Goal: Transaction & Acquisition: Book appointment/travel/reservation

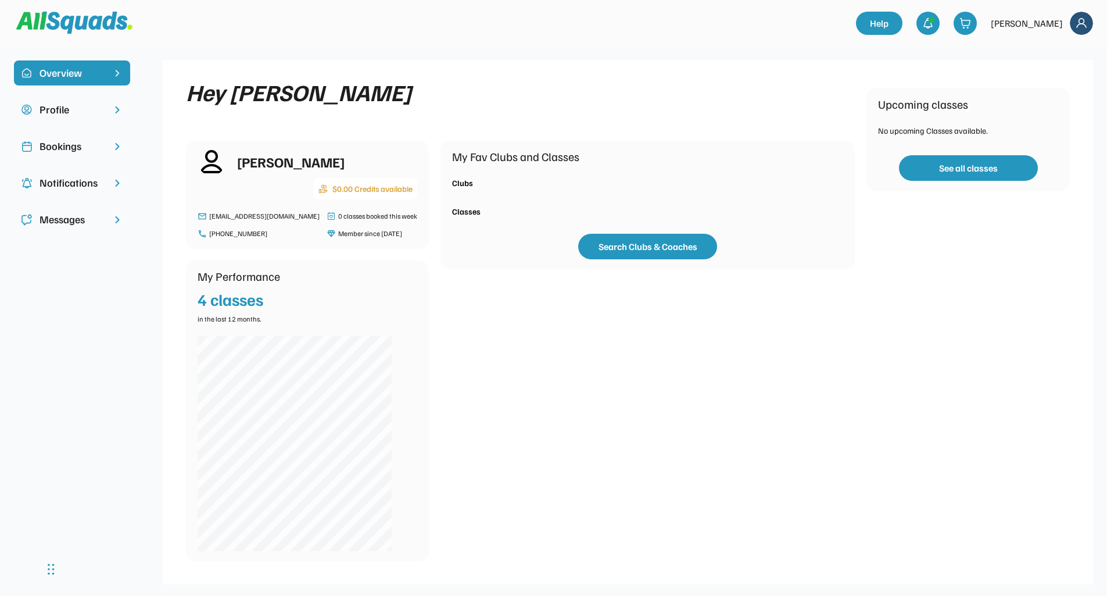
click at [87, 146] on div "Bookings" at bounding box center [72, 146] width 65 height 16
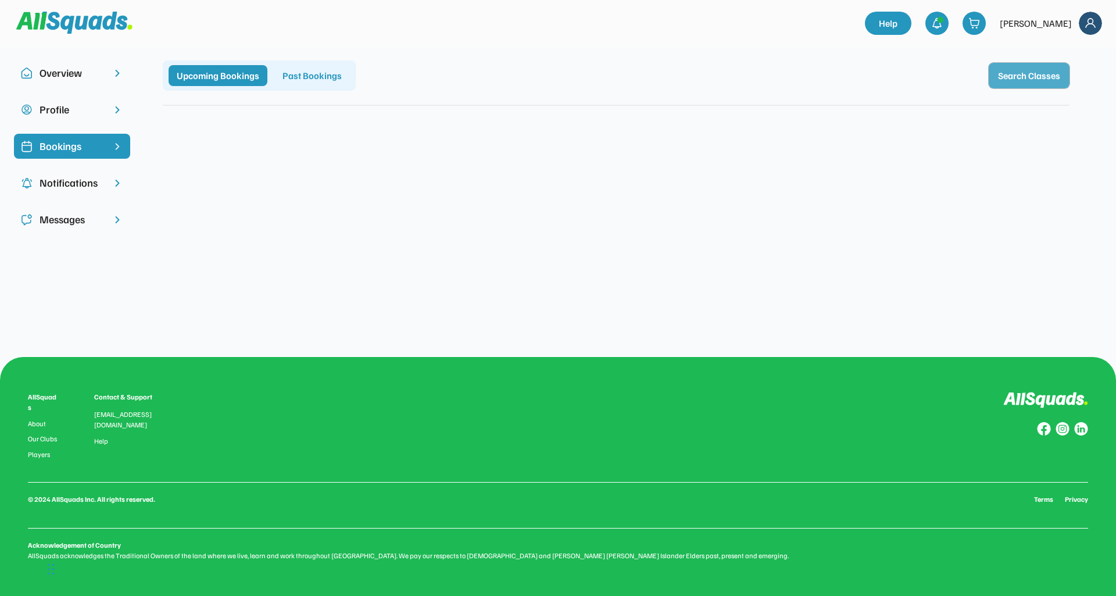
click at [1012, 78] on button "Search Classes" at bounding box center [1029, 76] width 81 height 26
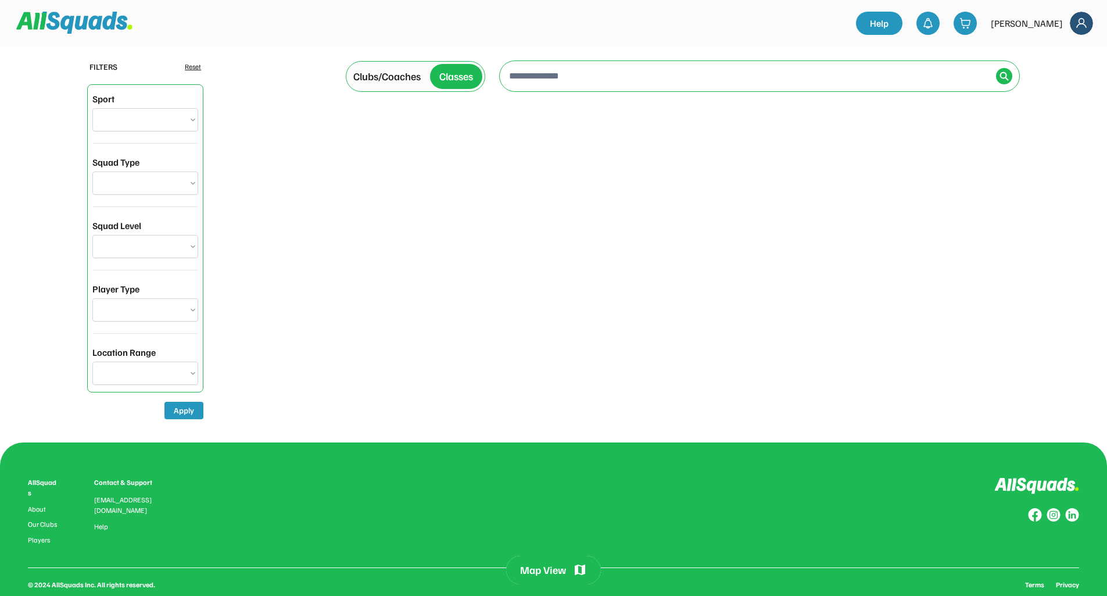
select select "**********"
click at [740, 77] on input "input" at bounding box center [749, 75] width 485 height 23
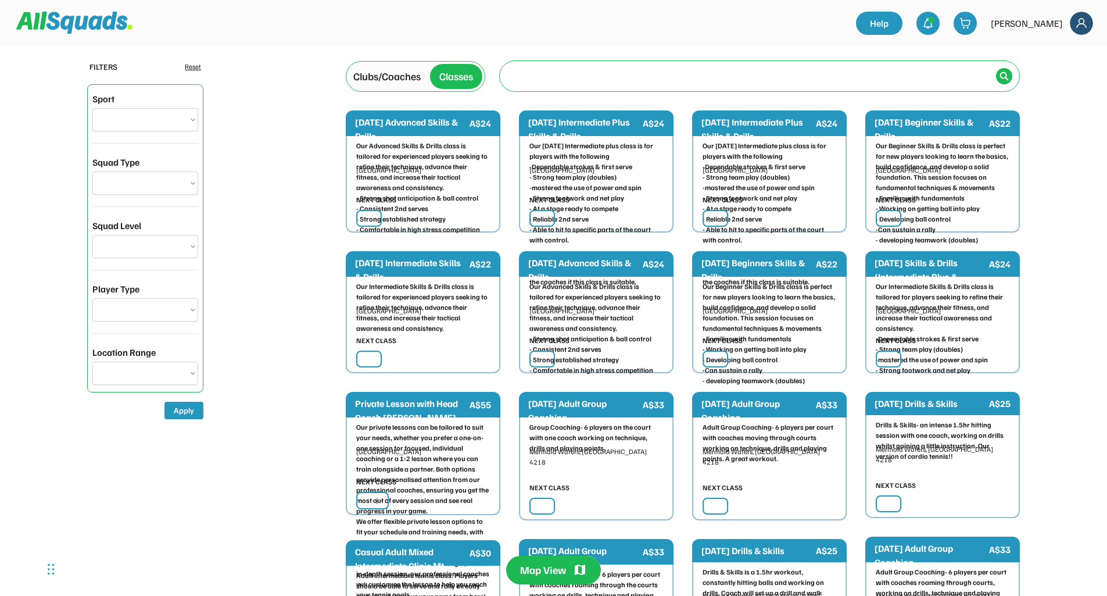
click at [556, 74] on input "input" at bounding box center [749, 75] width 485 height 23
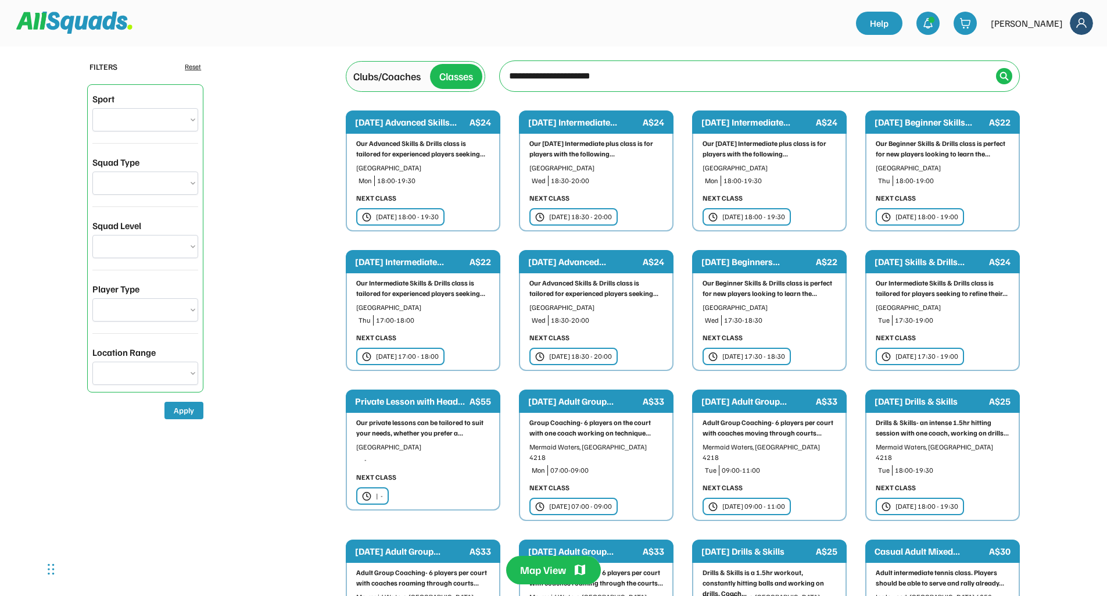
type input "**********"
click at [1004, 81] on div at bounding box center [1004, 76] width 16 height 16
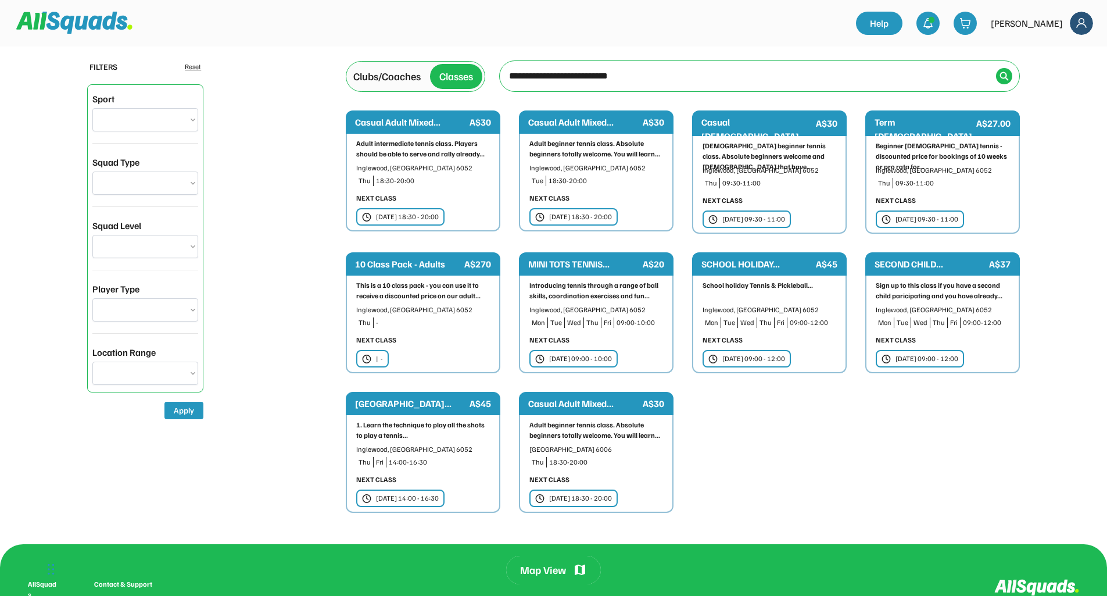
click at [628, 161] on div "Adult beginner tennis class. Absolute beginners totally welcome. You will learn…" at bounding box center [596, 162] width 134 height 48
click at [769, 169] on div "Inglewood, [GEOGRAPHIC_DATA] 6052" at bounding box center [770, 170] width 134 height 10
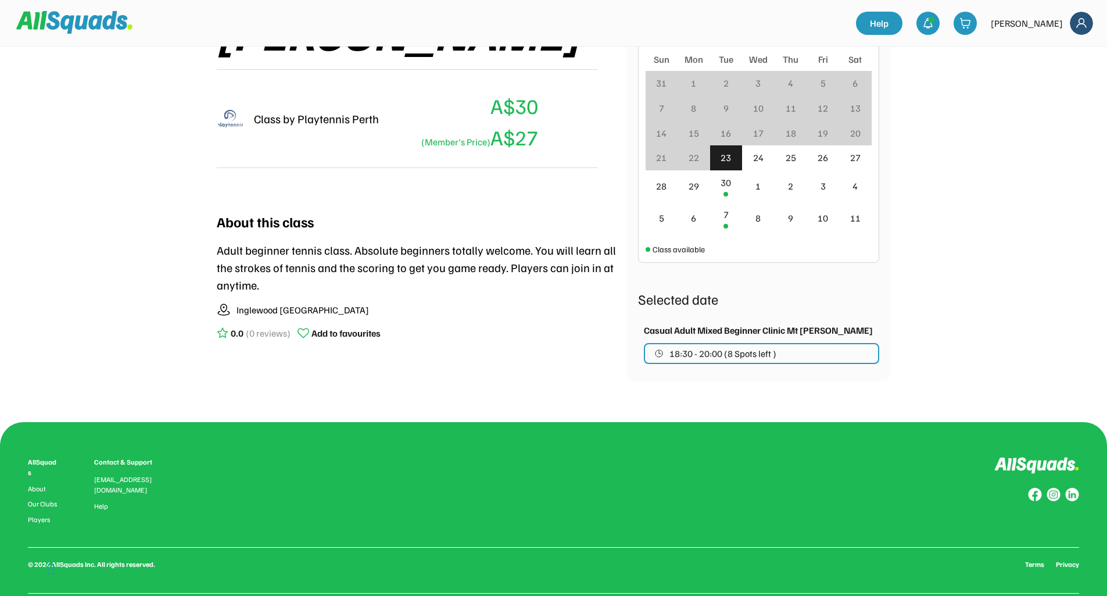
scroll to position [325, 0]
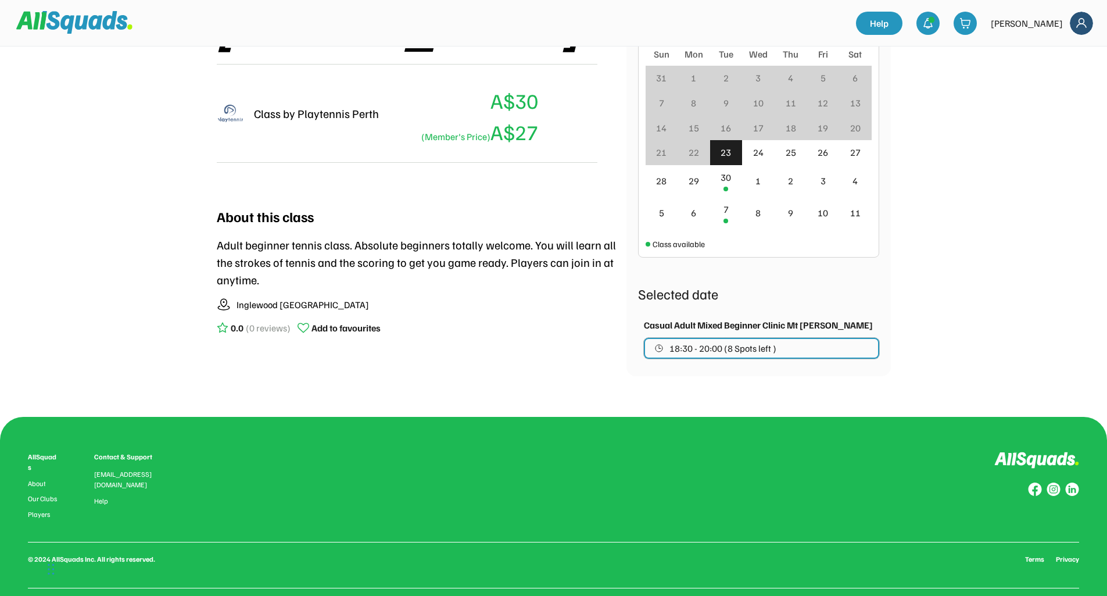
click at [794, 353] on button "18:30 - 20:00 (8 Spots left )" at bounding box center [761, 348] width 235 height 21
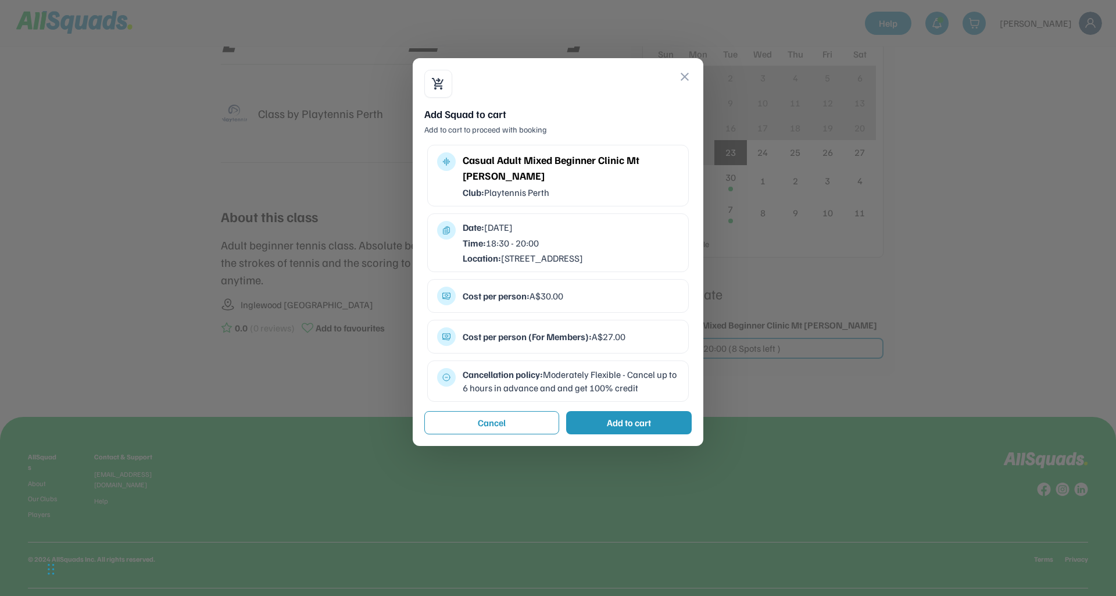
click at [621, 429] on div "Add to cart" at bounding box center [629, 423] width 44 height 14
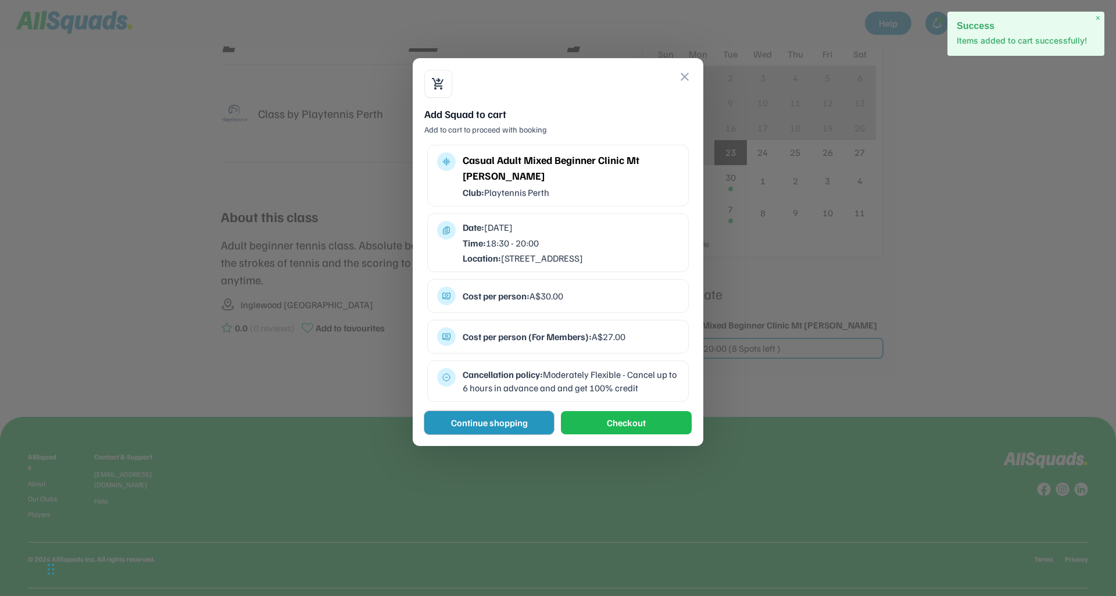
click at [523, 434] on button "Continue shopping" at bounding box center [489, 422] width 130 height 23
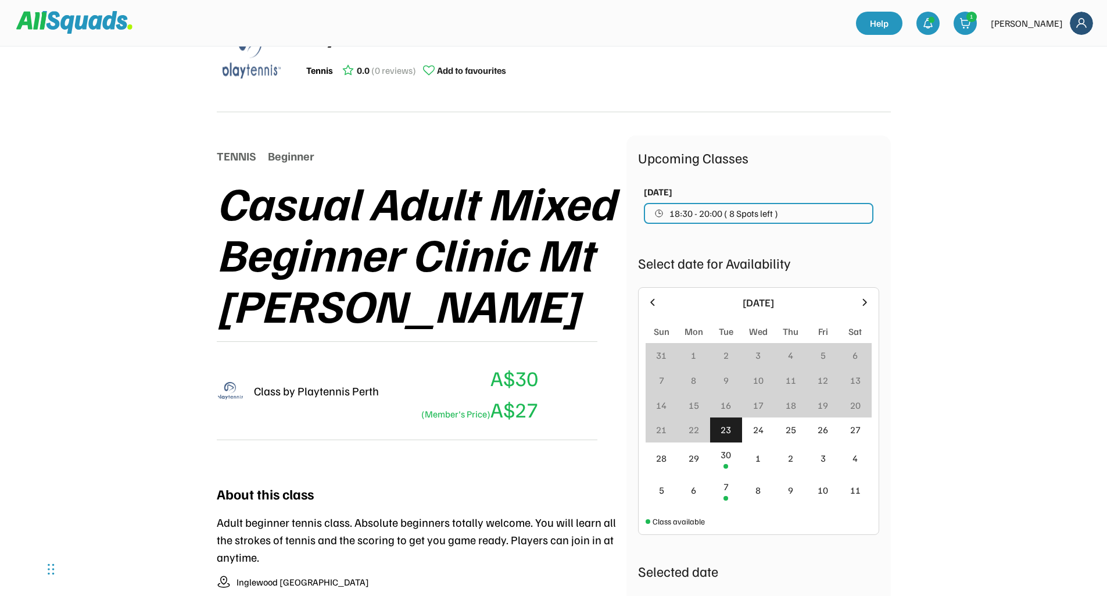
scroll to position [0, 0]
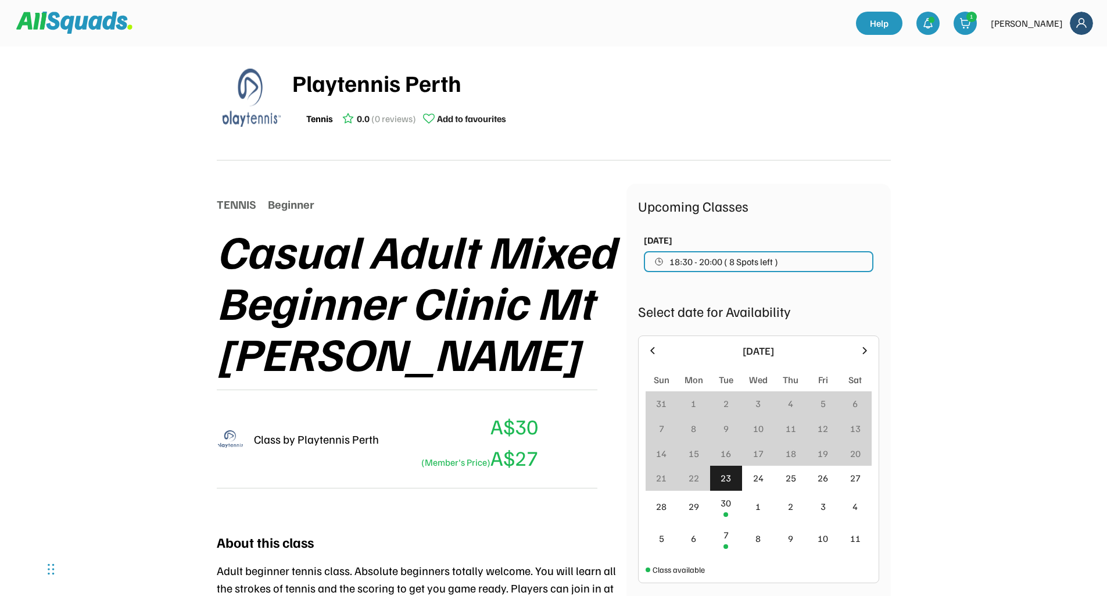
click at [1053, 25] on div "[PERSON_NAME]" at bounding box center [1027, 23] width 72 height 14
click at [1072, 22] on img at bounding box center [1081, 23] width 23 height 23
click at [1068, 50] on link "Profile" at bounding box center [1066, 51] width 69 height 23
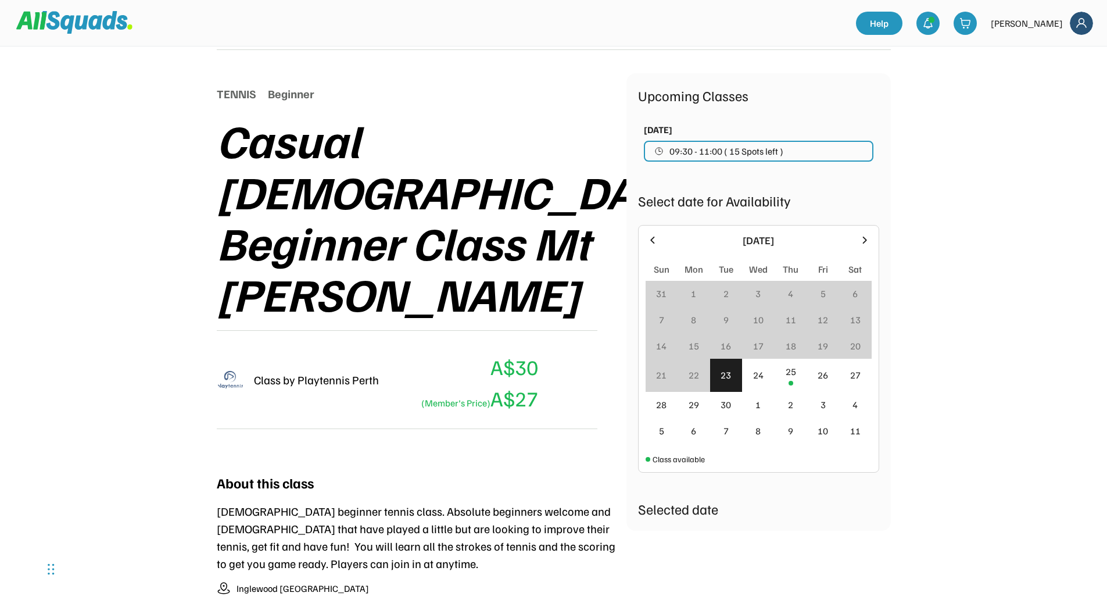
scroll to position [139, 0]
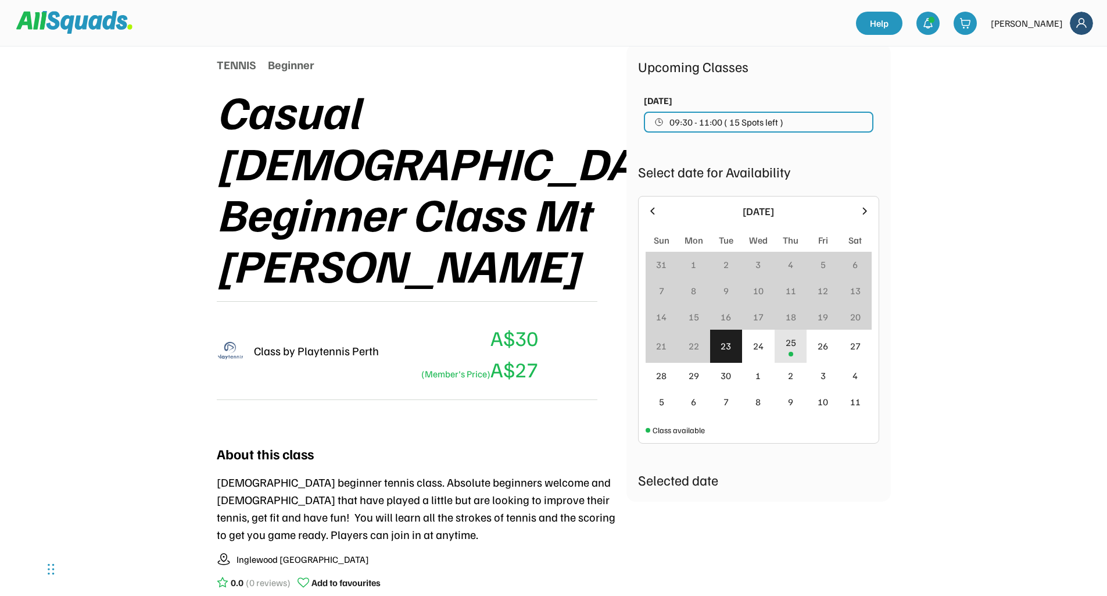
click at [790, 350] on div "25" at bounding box center [791, 346] width 33 height 33
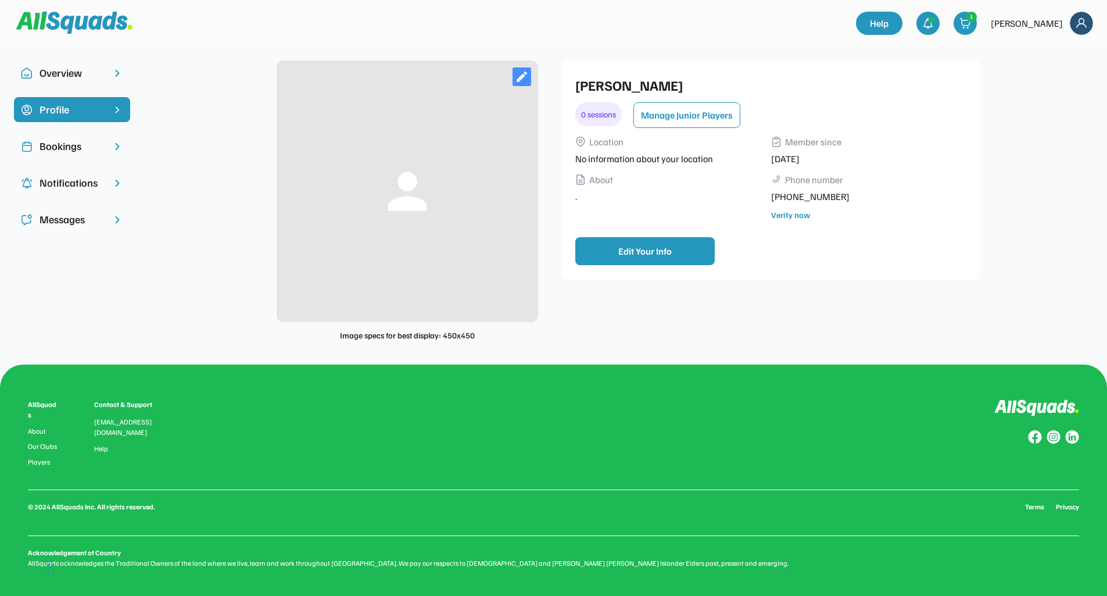
click at [96, 151] on div "Bookings" at bounding box center [72, 146] width 65 height 16
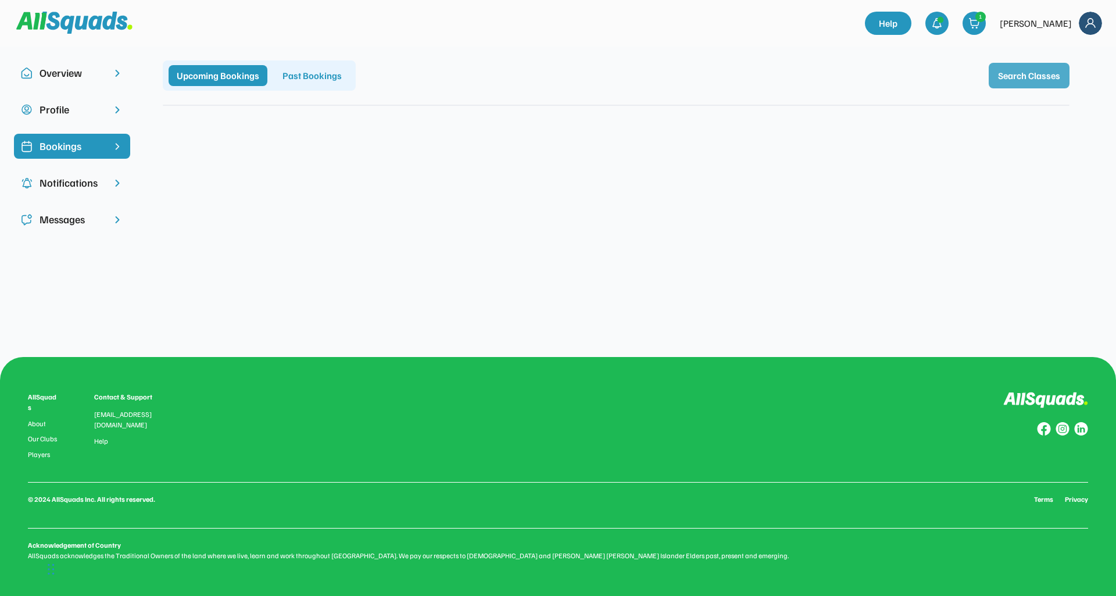
click at [1044, 78] on button "Search Classes" at bounding box center [1029, 76] width 81 height 26
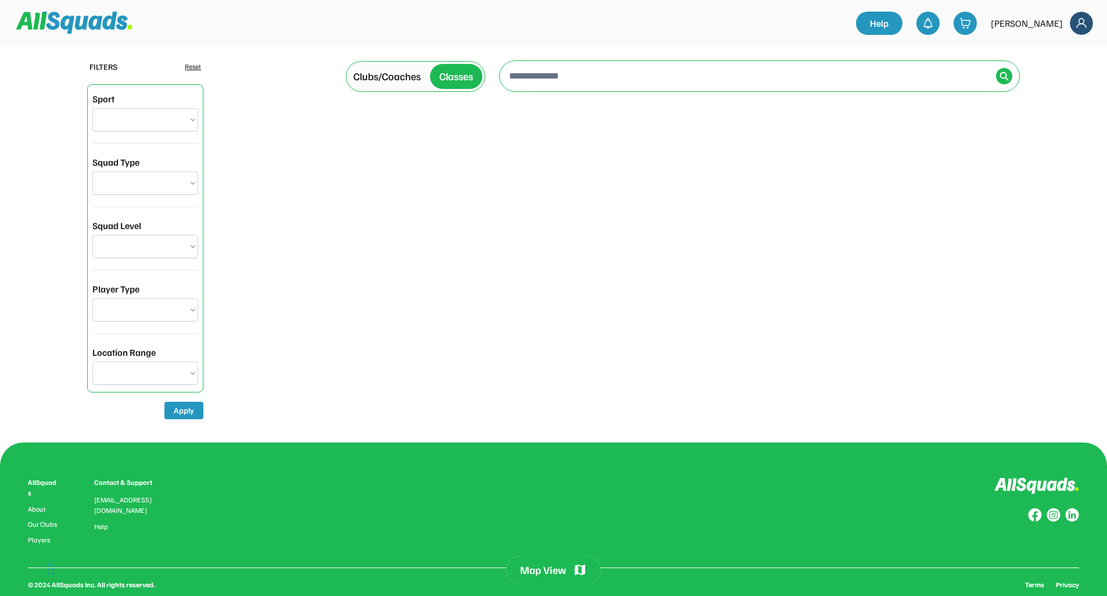
select select "**********"
click at [622, 90] on div at bounding box center [749, 76] width 485 height 30
click at [622, 86] on input "input" at bounding box center [749, 75] width 485 height 23
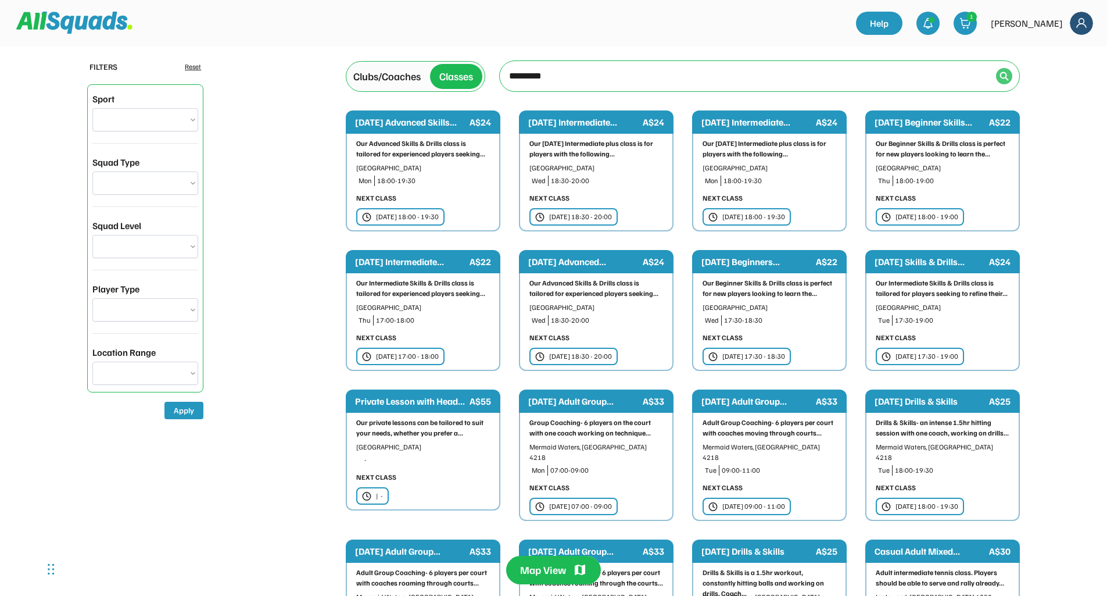
click at [1002, 78] on img at bounding box center [1004, 75] width 9 height 9
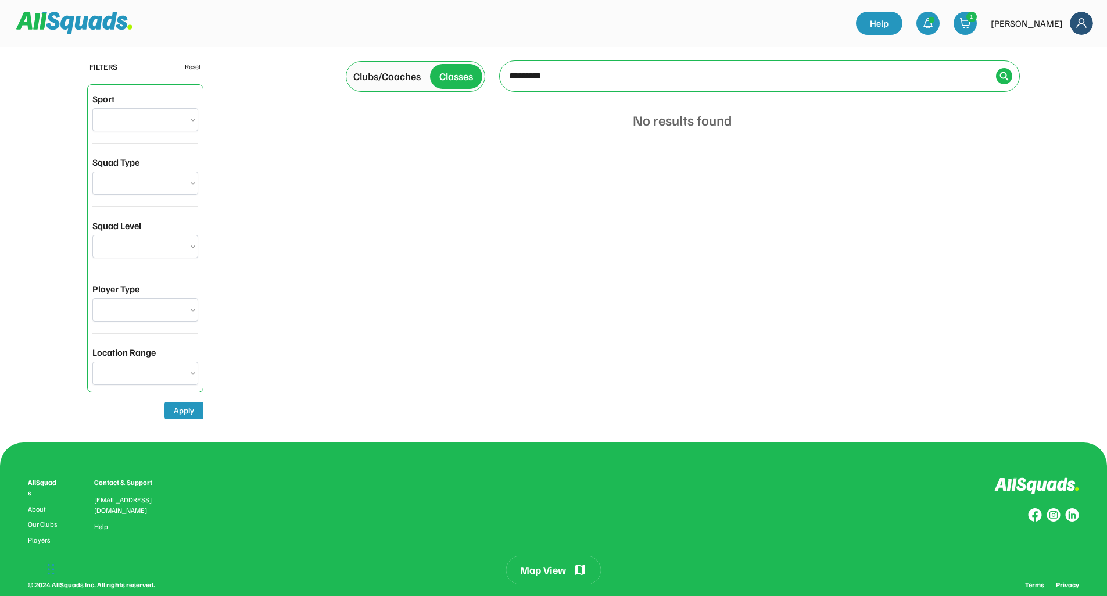
click at [586, 81] on input "input" at bounding box center [749, 75] width 485 height 23
type input "**********"
click at [1004, 80] on img at bounding box center [1004, 75] width 9 height 9
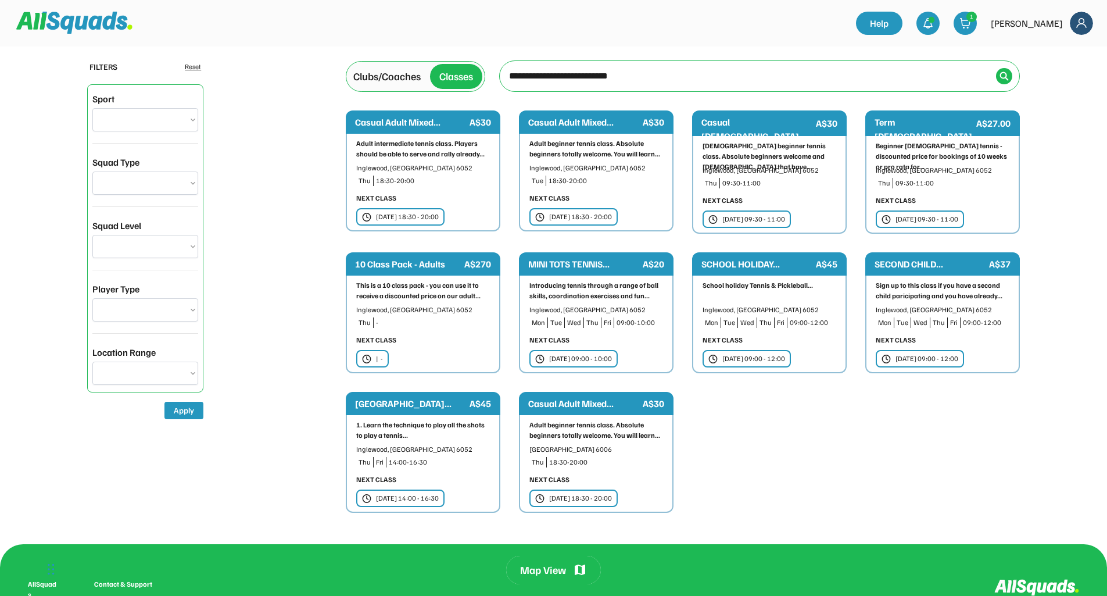
click at [448, 289] on div "This is a 10 class pack - you can use it to receive a discounted price on our a…" at bounding box center [423, 290] width 134 height 21
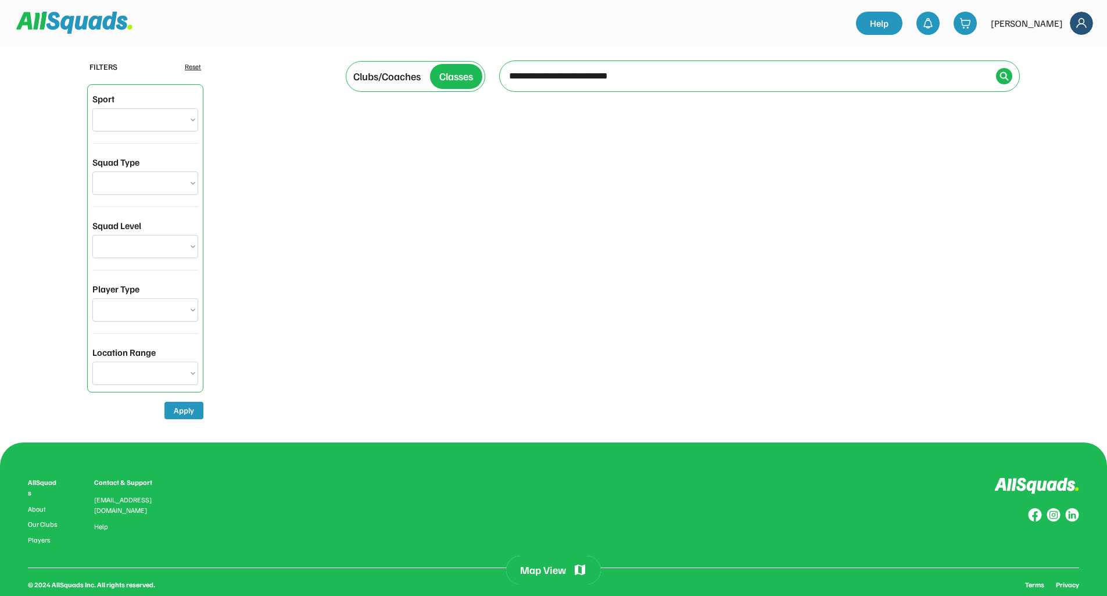
select select "**********"
